Goal: Information Seeking & Learning: Learn about a topic

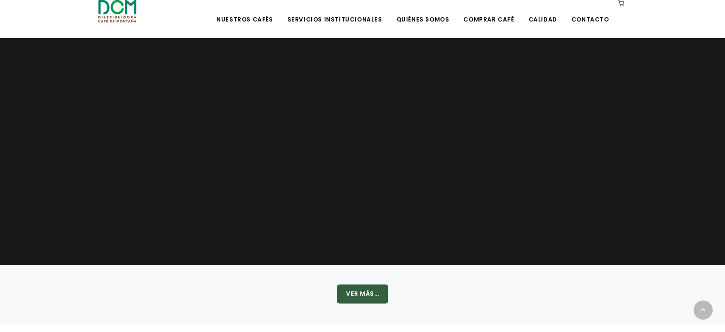
scroll to position [1143, 0]
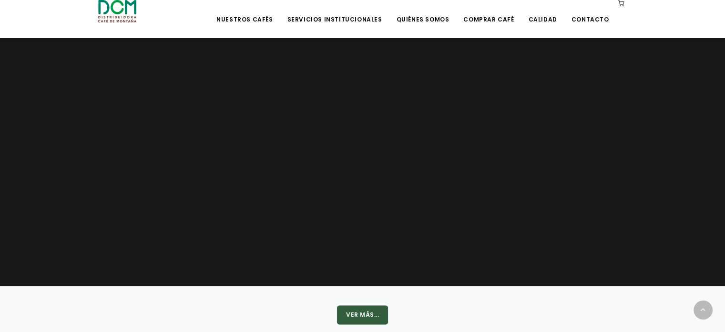
click at [477, 190] on video at bounding box center [362, 153] width 725 height 265
click at [384, 190] on video at bounding box center [362, 153] width 725 height 265
click at [325, 191] on video at bounding box center [362, 153] width 725 height 265
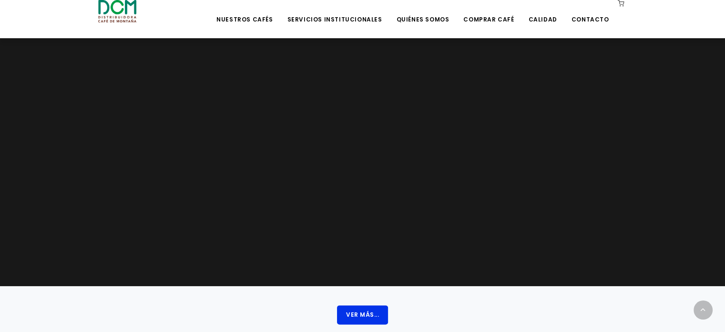
click at [370, 312] on button "Ver Más..." at bounding box center [362, 314] width 51 height 19
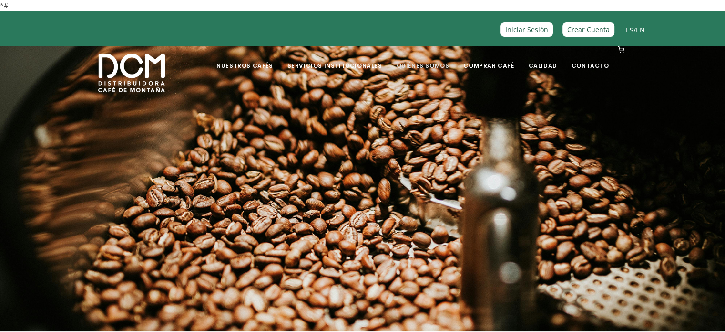
click at [435, 66] on link "Quiénes Somos" at bounding box center [423, 58] width 64 height 22
click at [545, 66] on link "Calidad" at bounding box center [543, 58] width 40 height 22
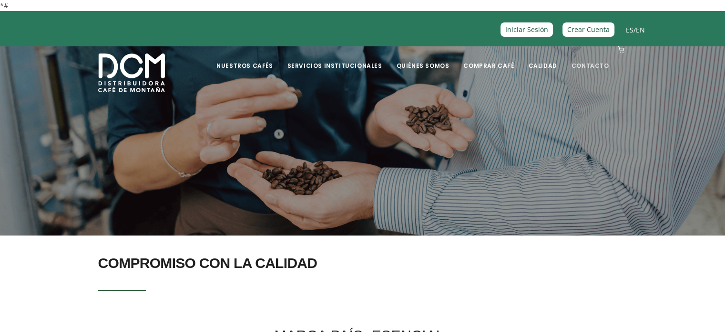
click at [588, 65] on link "Contacto" at bounding box center [590, 58] width 49 height 22
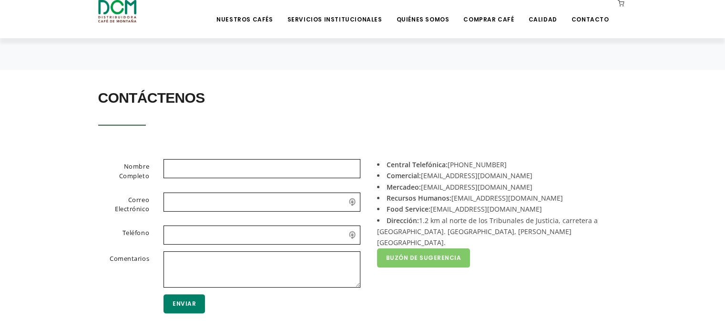
scroll to position [191, 0]
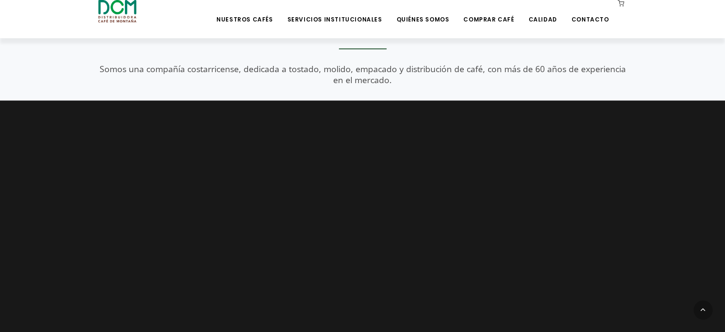
scroll to position [1159, 0]
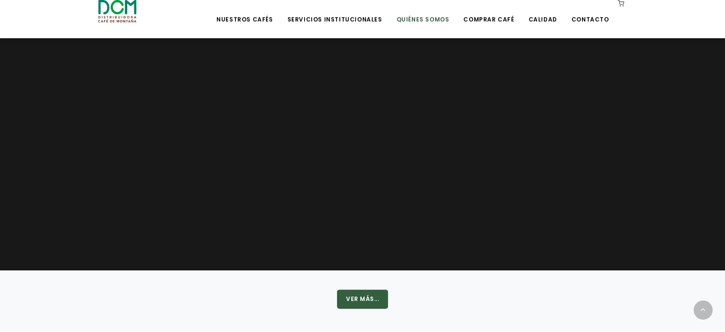
click at [424, 19] on link "Quiénes Somos" at bounding box center [423, 12] width 64 height 22
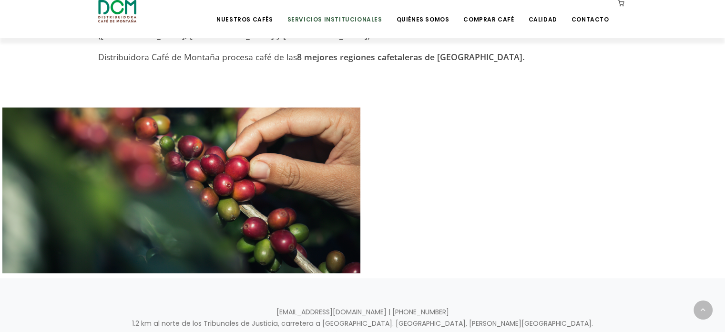
scroll to position [477, 0]
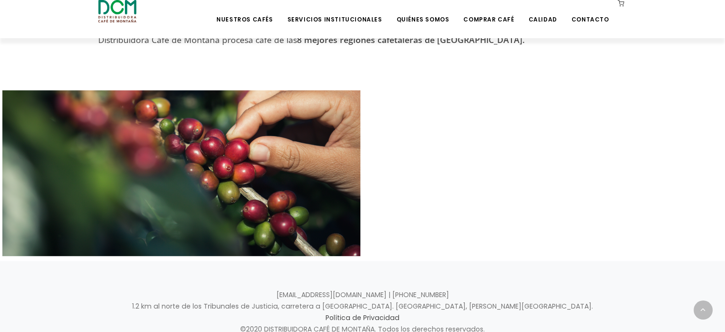
click at [450, 154] on div at bounding box center [544, 173] width 358 height 166
click at [317, 158] on div at bounding box center [181, 173] width 358 height 166
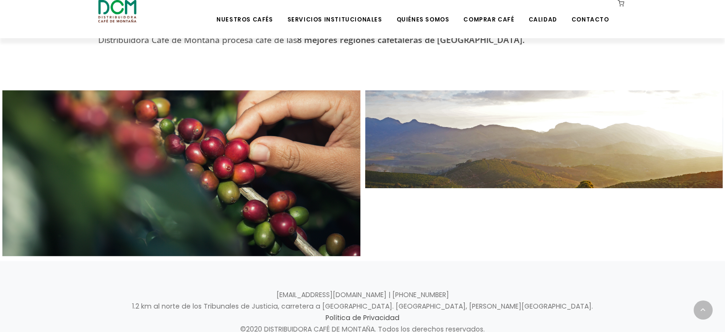
click at [470, 170] on div at bounding box center [544, 173] width 358 height 166
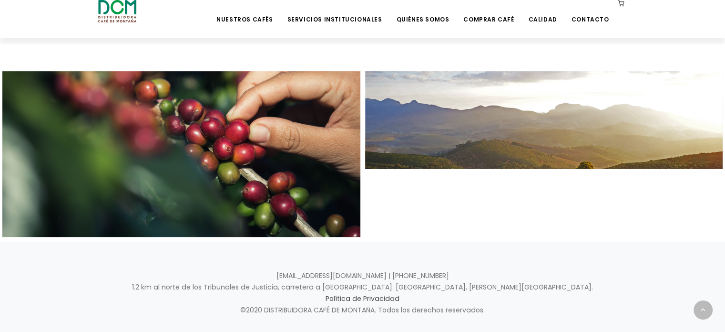
scroll to position [506, 0]
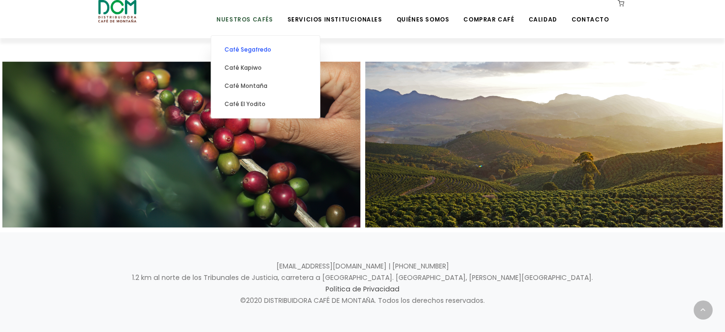
click at [266, 50] on link "Café Segafredo" at bounding box center [265, 50] width 99 height 18
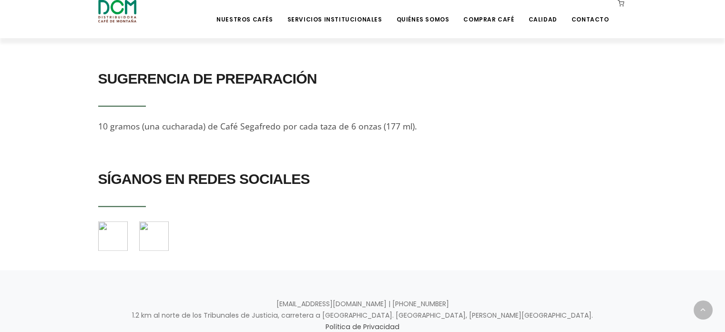
scroll to position [1130, 0]
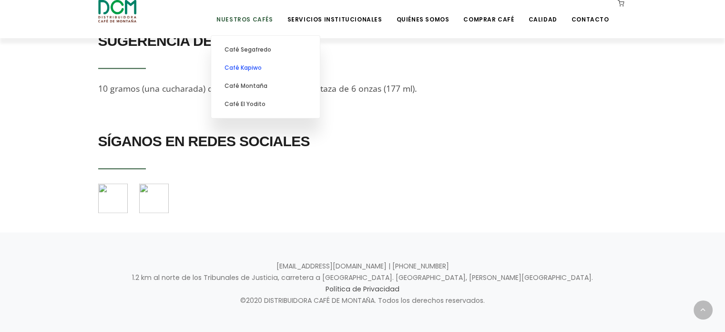
click at [271, 68] on link "Café Kapiwo" at bounding box center [265, 68] width 99 height 18
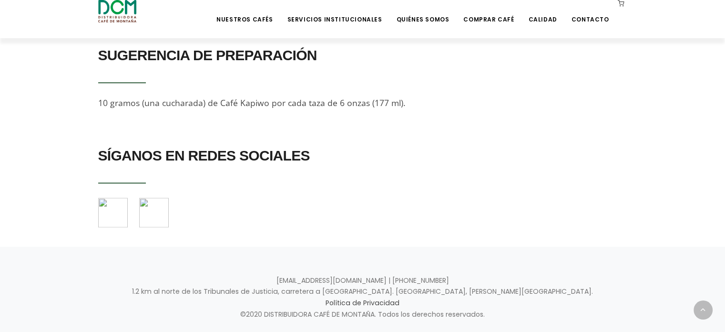
scroll to position [794, 0]
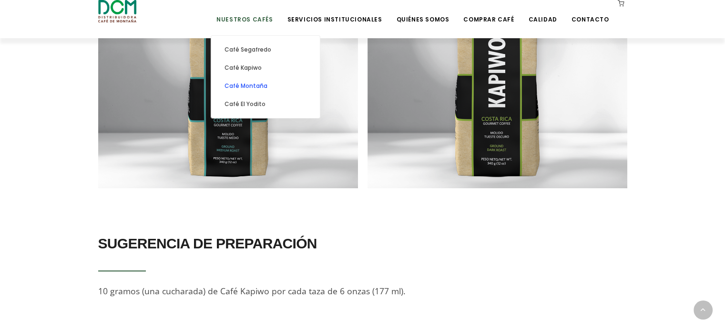
click at [259, 83] on link "Café Montaña" at bounding box center [265, 86] width 99 height 18
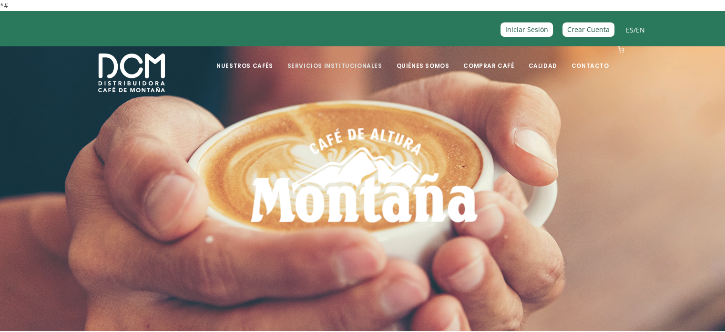
click at [334, 64] on link "Servicios Institucionales" at bounding box center [334, 58] width 106 height 22
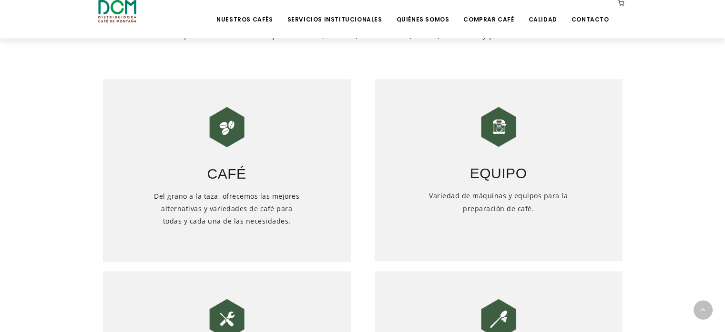
scroll to position [477, 0]
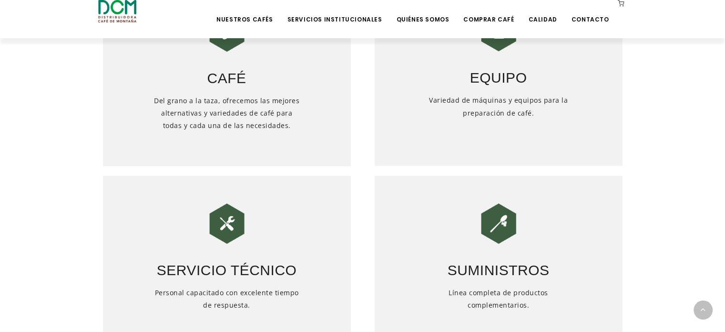
click at [508, 92] on div "Equipo Variedad de máquinas y equipos para la preparación de café." at bounding box center [499, 75] width 248 height 182
click at [504, 62] on h3 "Equipo" at bounding box center [499, 71] width 248 height 33
click at [503, 47] on img at bounding box center [499, 32] width 48 height 48
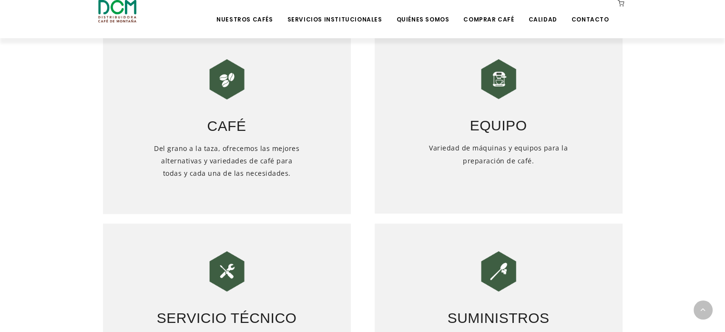
scroll to position [429, 0]
click at [488, 103] on h3 "Equipo" at bounding box center [499, 119] width 248 height 33
click at [491, 104] on h3 "Equipo" at bounding box center [499, 119] width 248 height 33
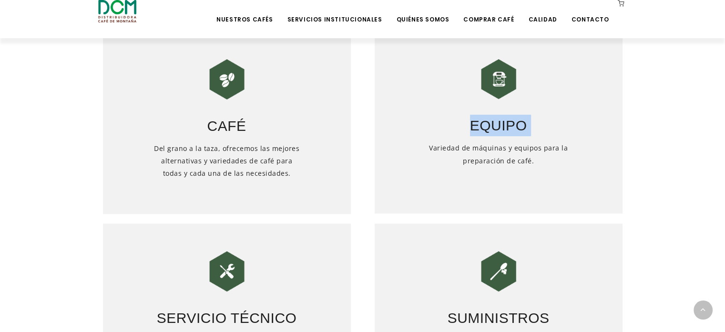
click at [491, 104] on h3 "Equipo" at bounding box center [499, 119] width 248 height 33
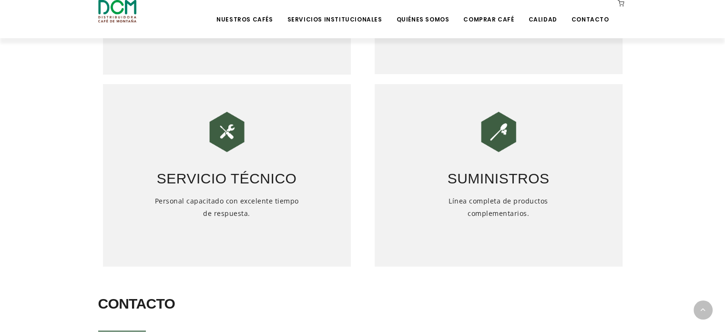
scroll to position [572, 0]
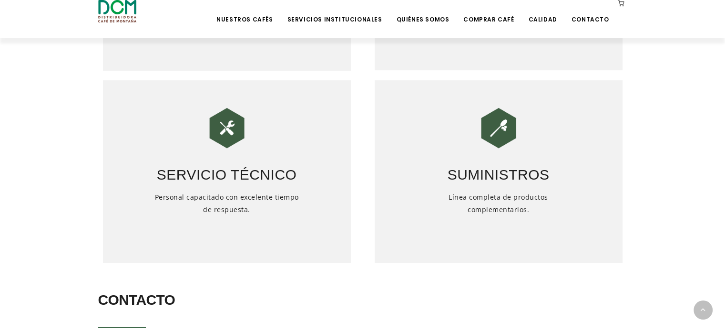
click at [485, 162] on h3 "Suministros" at bounding box center [499, 168] width 248 height 33
click at [490, 170] on h3 "Suministros" at bounding box center [499, 168] width 248 height 33
click at [264, 154] on h3 "Servicio Técnico" at bounding box center [227, 168] width 248 height 33
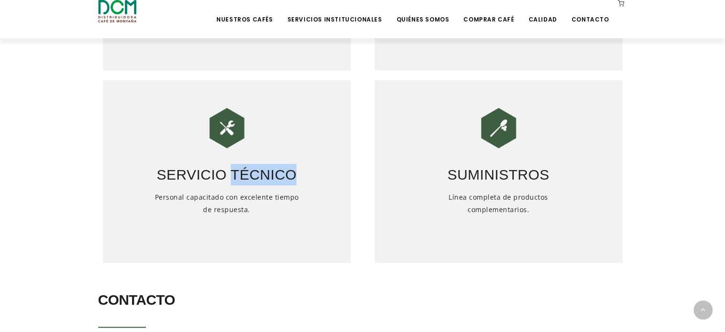
click at [264, 154] on h3 "Servicio Técnico" at bounding box center [227, 168] width 248 height 33
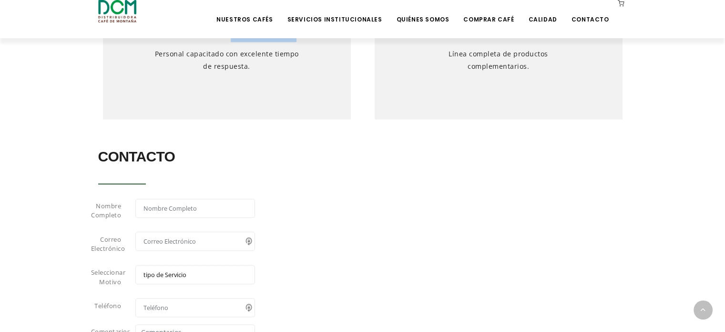
scroll to position [811, 0]
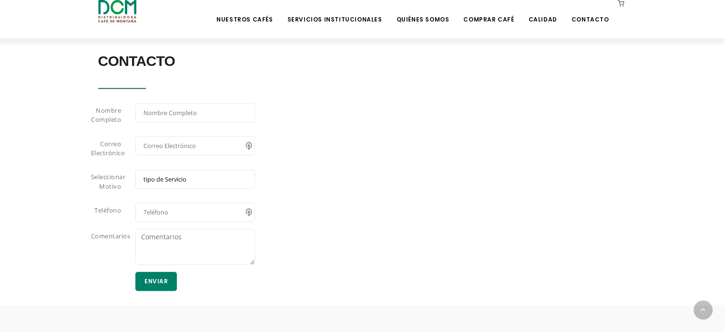
click at [199, 178] on select "tipo de Servicio Café Equipo Servicio Técnico Suministros" at bounding box center [195, 178] width 120 height 19
click at [57, 118] on section "CONTACTO Nombre Completo Correo Electrónico Seleccionar Motivo tipo de Servicio…" at bounding box center [362, 168] width 725 height 271
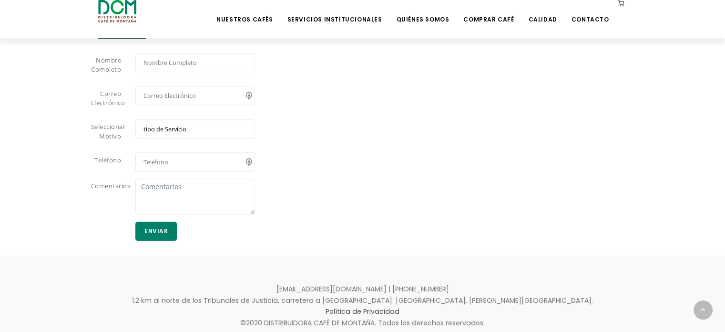
scroll to position [894, 0]
